Goal: Transaction & Acquisition: Obtain resource

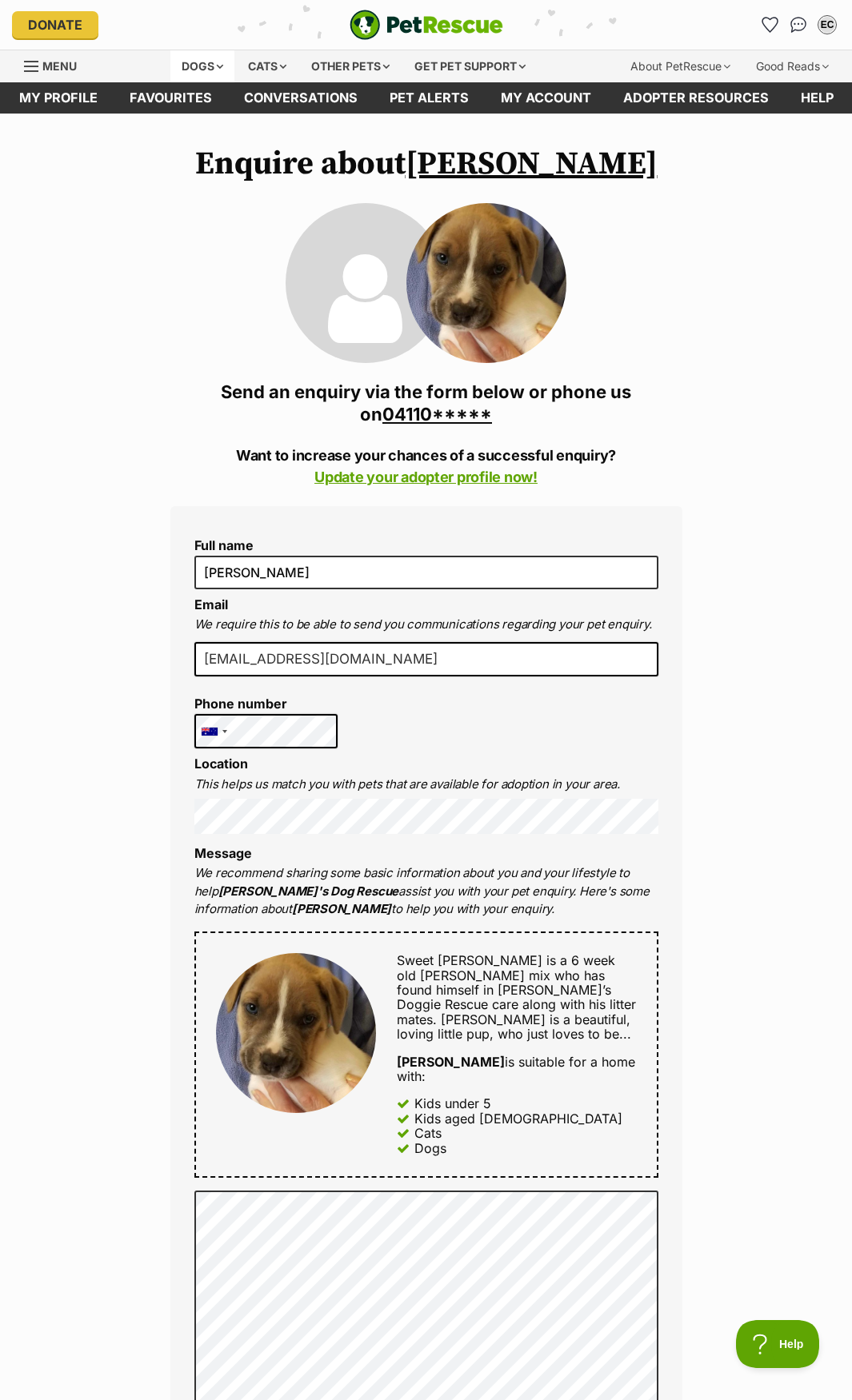
click at [208, 64] on div "Dogs" at bounding box center [202, 66] width 64 height 32
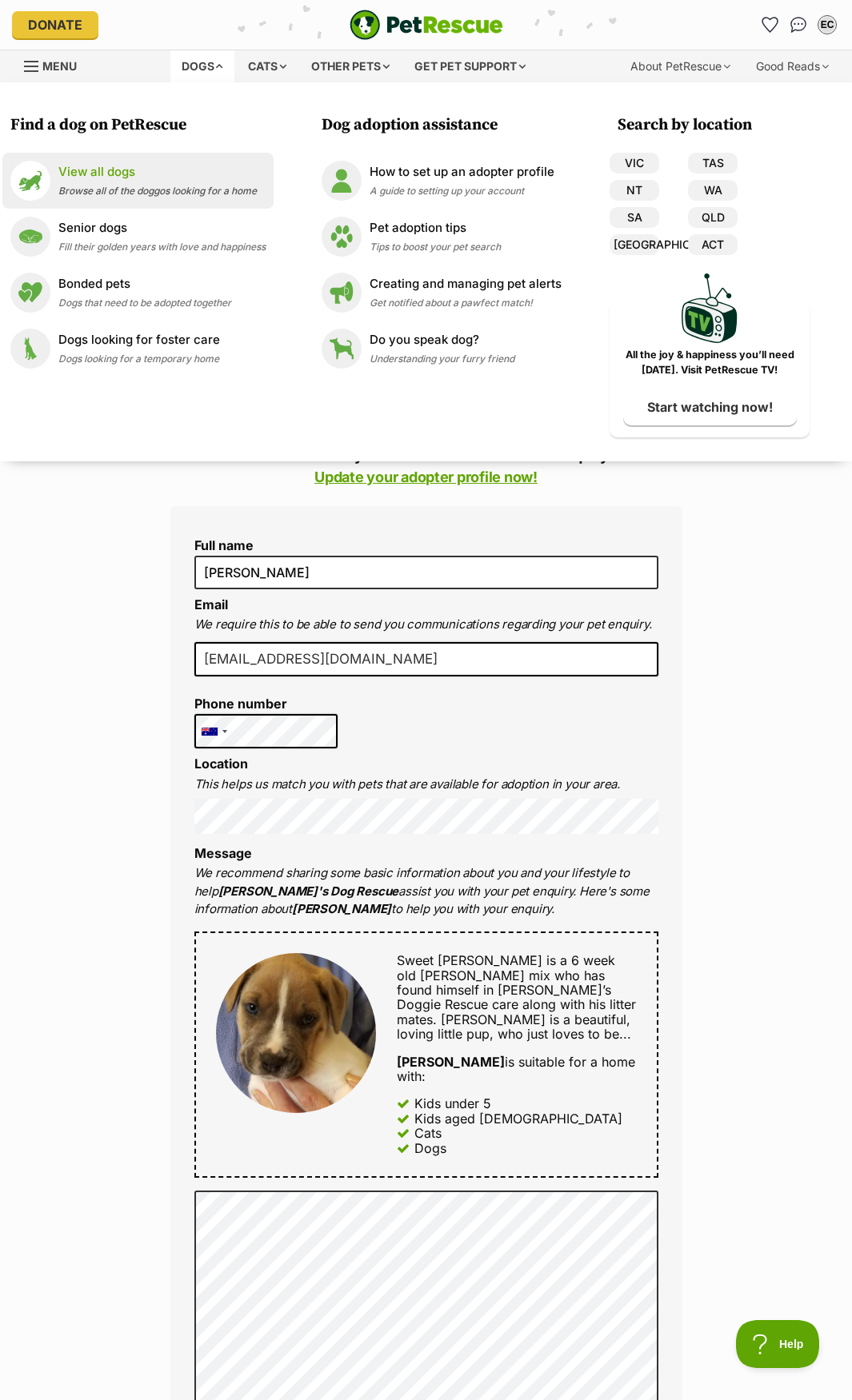
click at [104, 177] on p "View all dogs" at bounding box center [158, 172] width 199 height 18
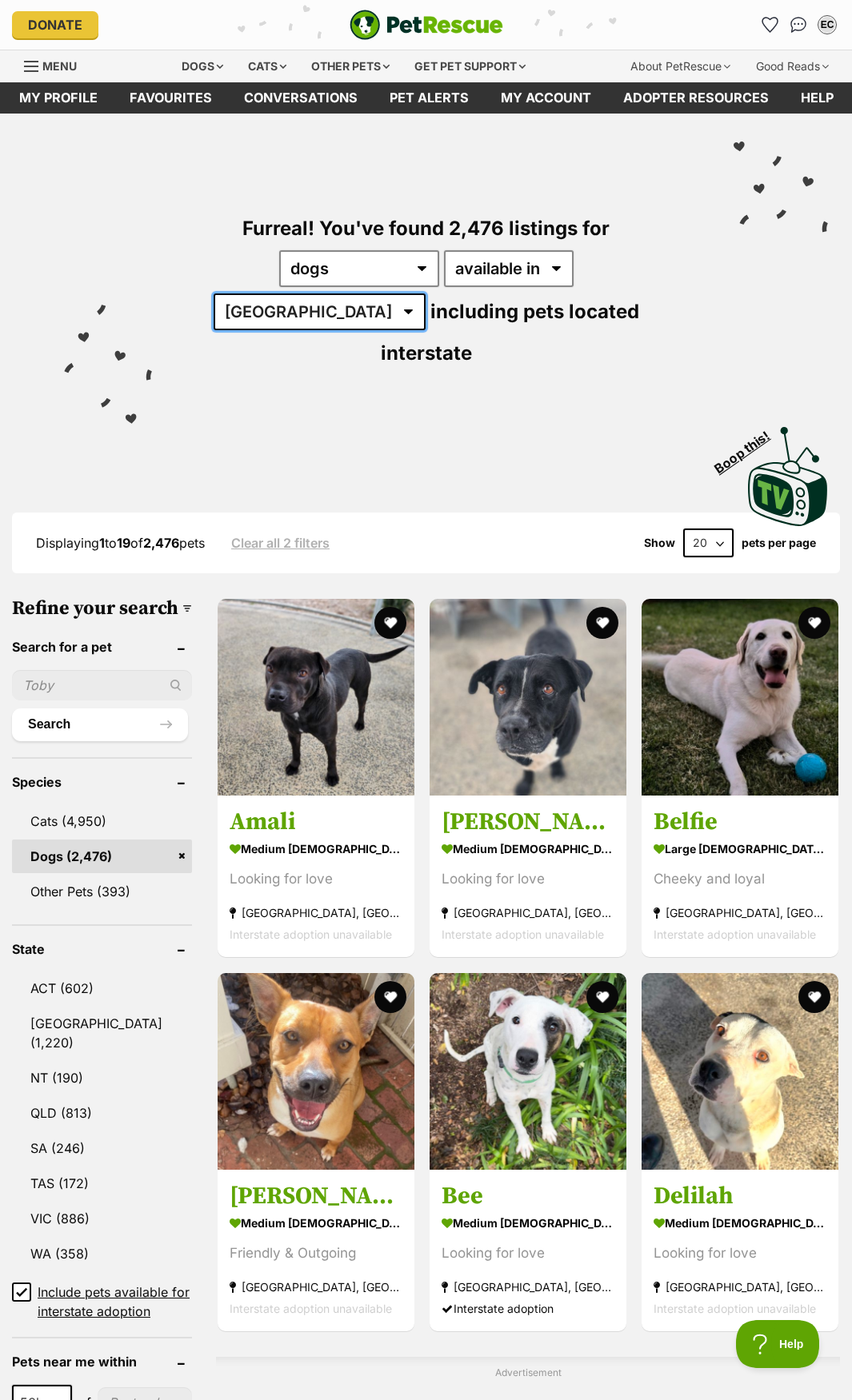
click at [425, 293] on select "Australia ACT NSW NT QLD SA TAS VIC WA" at bounding box center [320, 311] width 212 height 37
select select "[GEOGRAPHIC_DATA]"
click at [425, 293] on select "Australia ACT NSW NT QLD SA TAS VIC WA" at bounding box center [320, 311] width 212 height 37
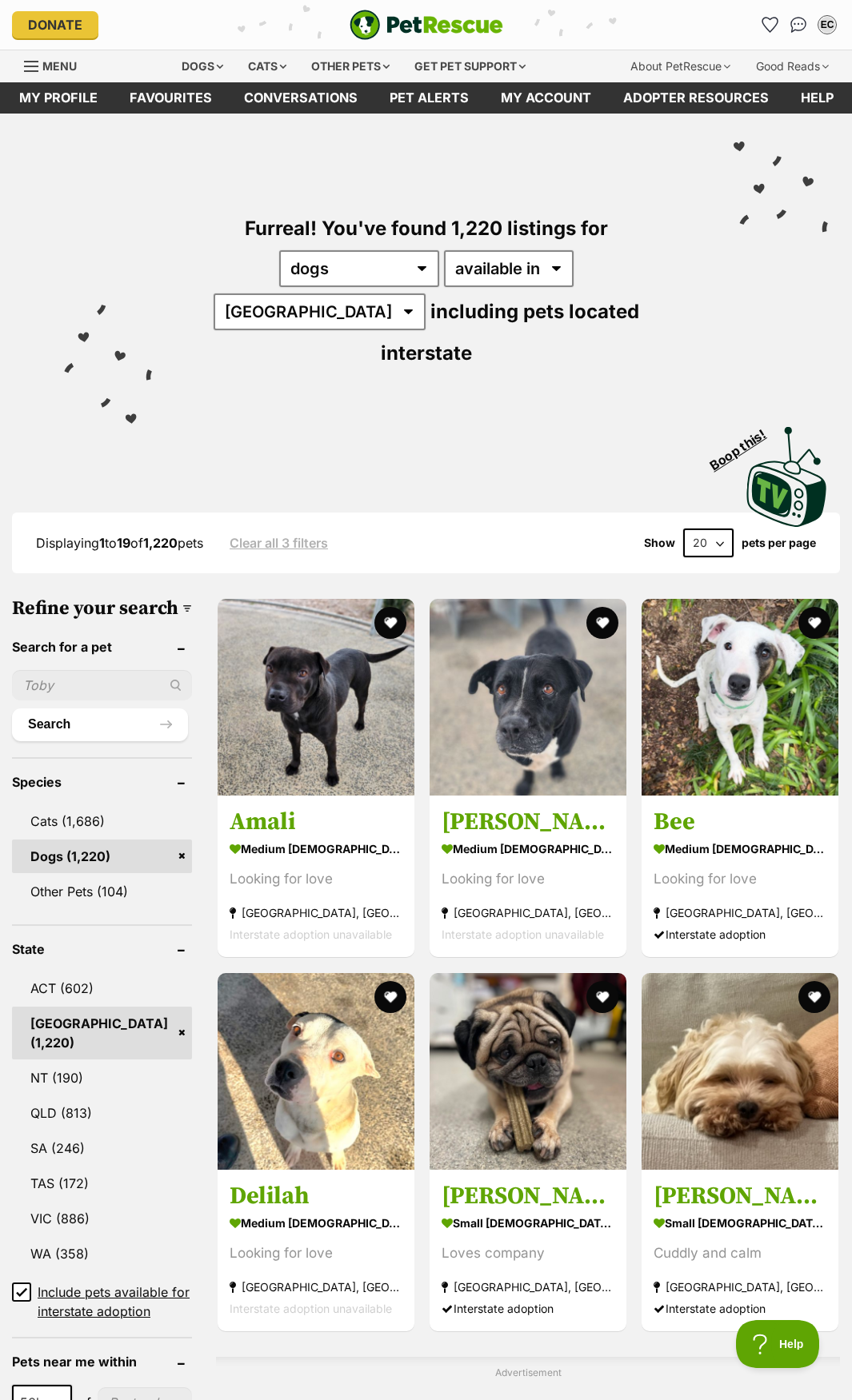
click at [523, 413] on div "Visit PetRescue TV (external site) Boop this!" at bounding box center [426, 470] width 803 height 116
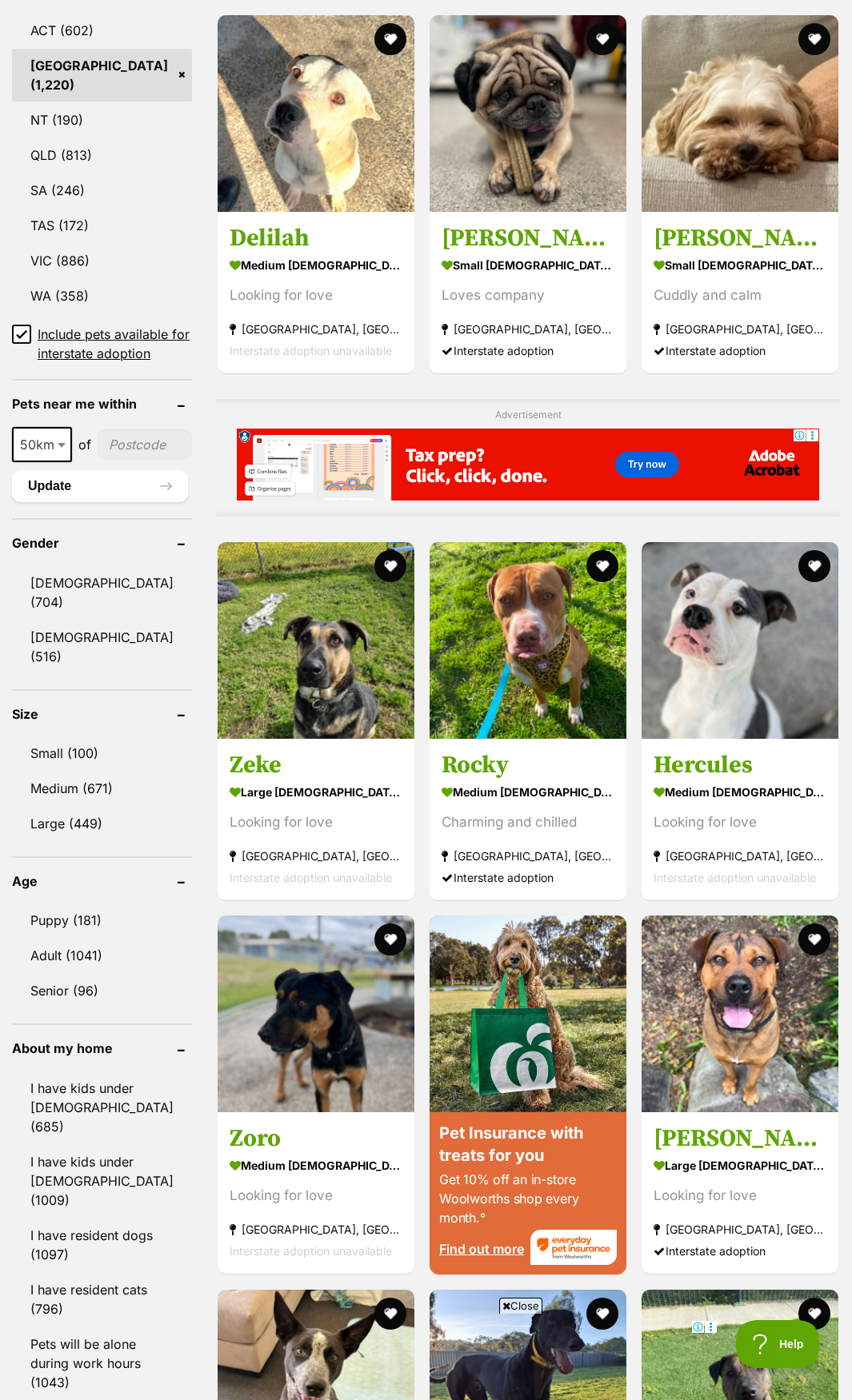
scroll to position [960, 0]
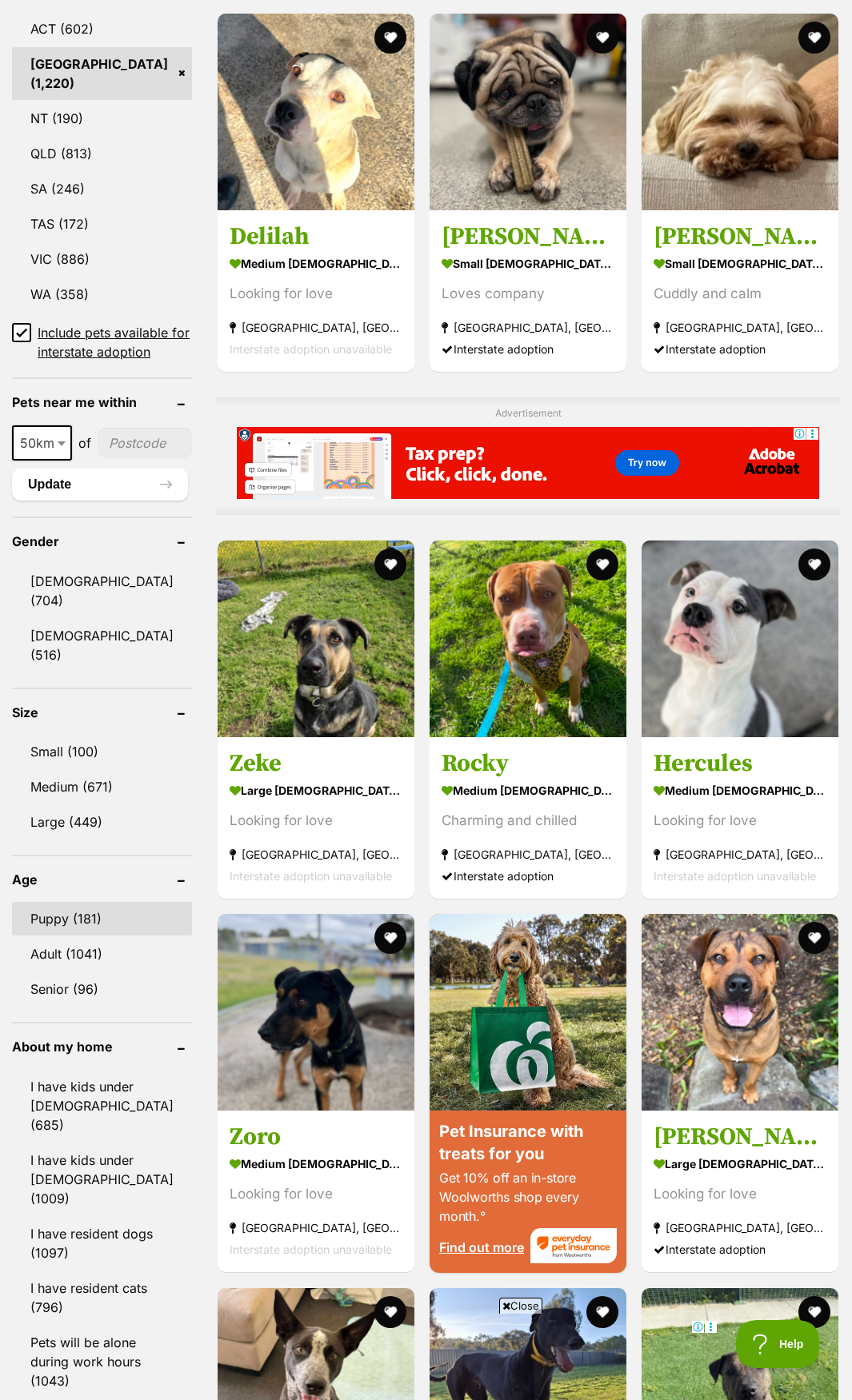
click at [106, 902] on link "Puppy (181)" at bounding box center [101, 918] width 180 height 33
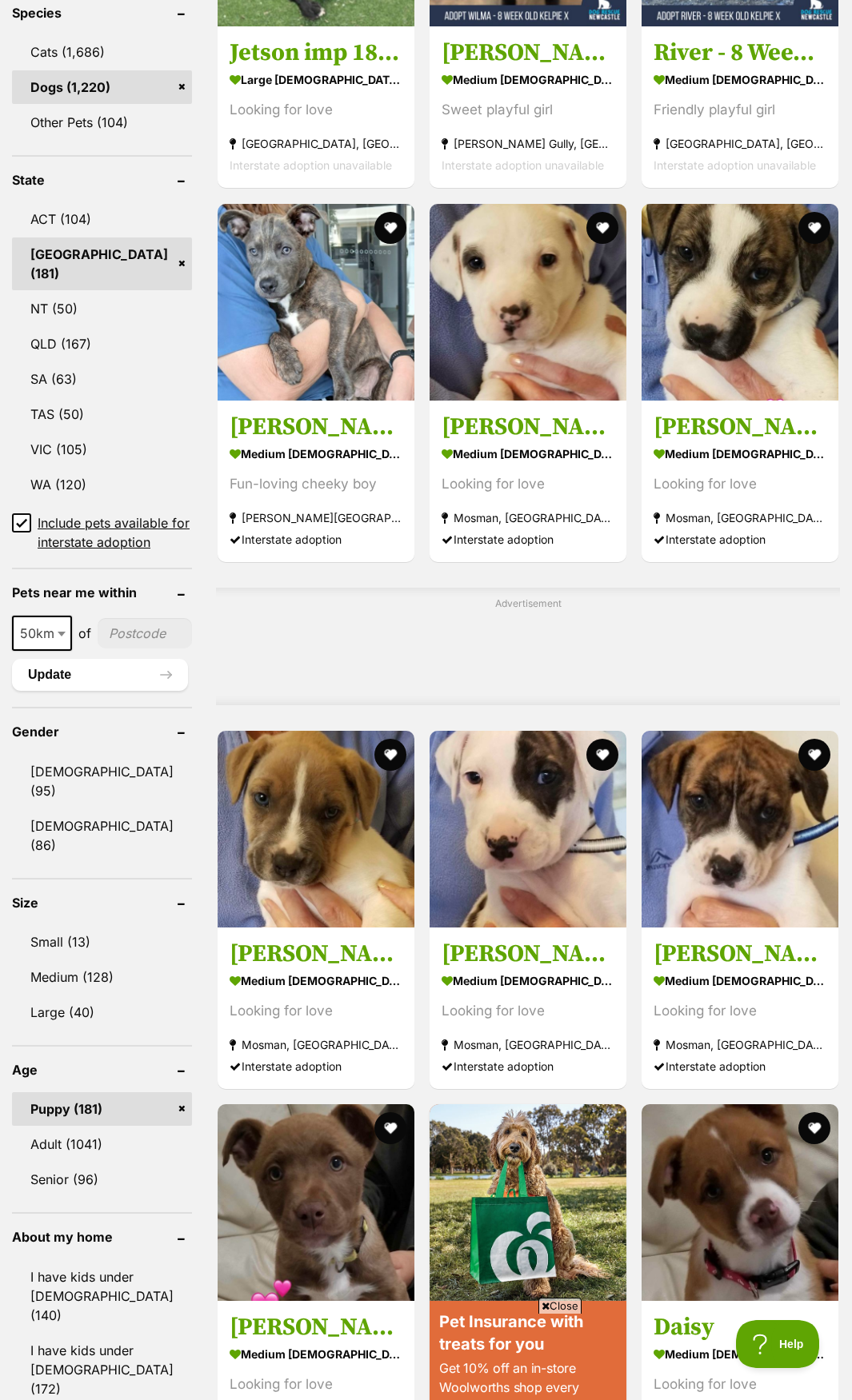
click at [608, 588] on div "Advertisement" at bounding box center [527, 646] width 624 height 117
